Goal: Find specific page/section: Find specific page/section

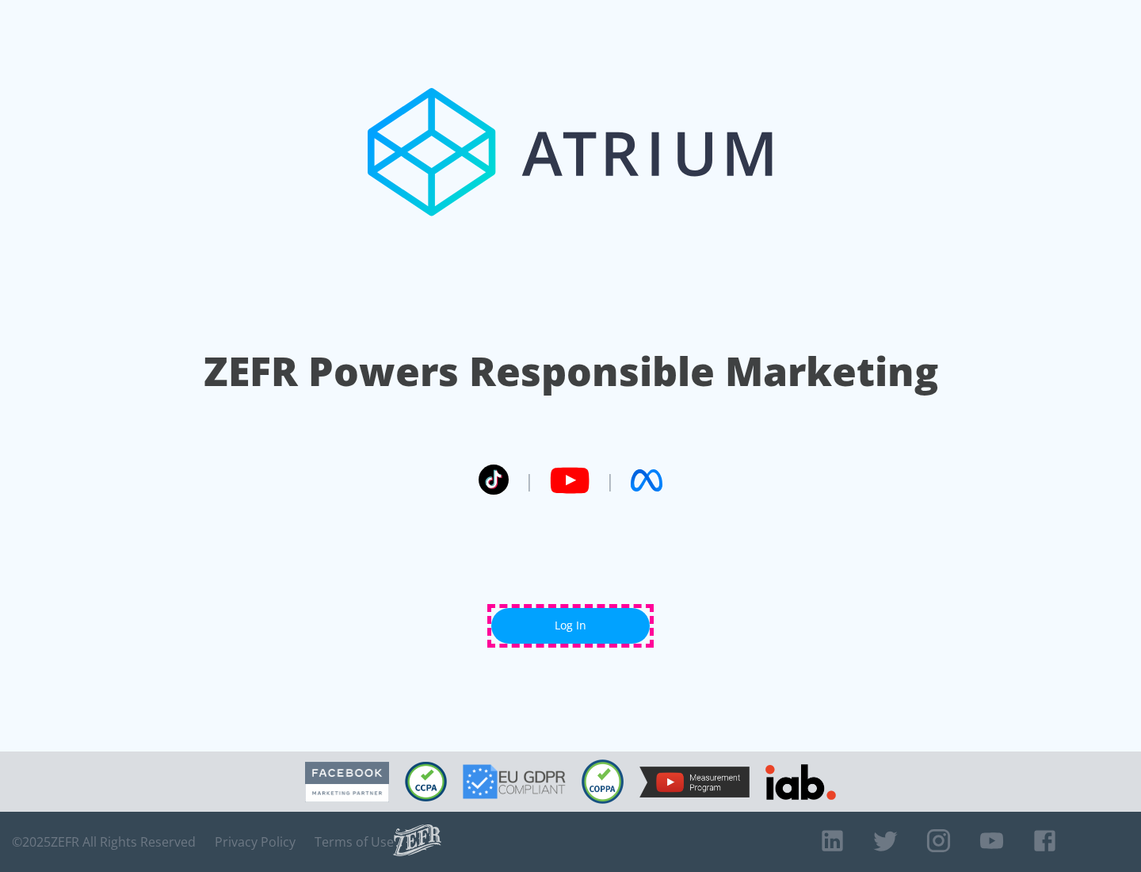
click at [571, 625] on link "Log In" at bounding box center [570, 626] width 159 height 36
